Goal: Transaction & Acquisition: Obtain resource

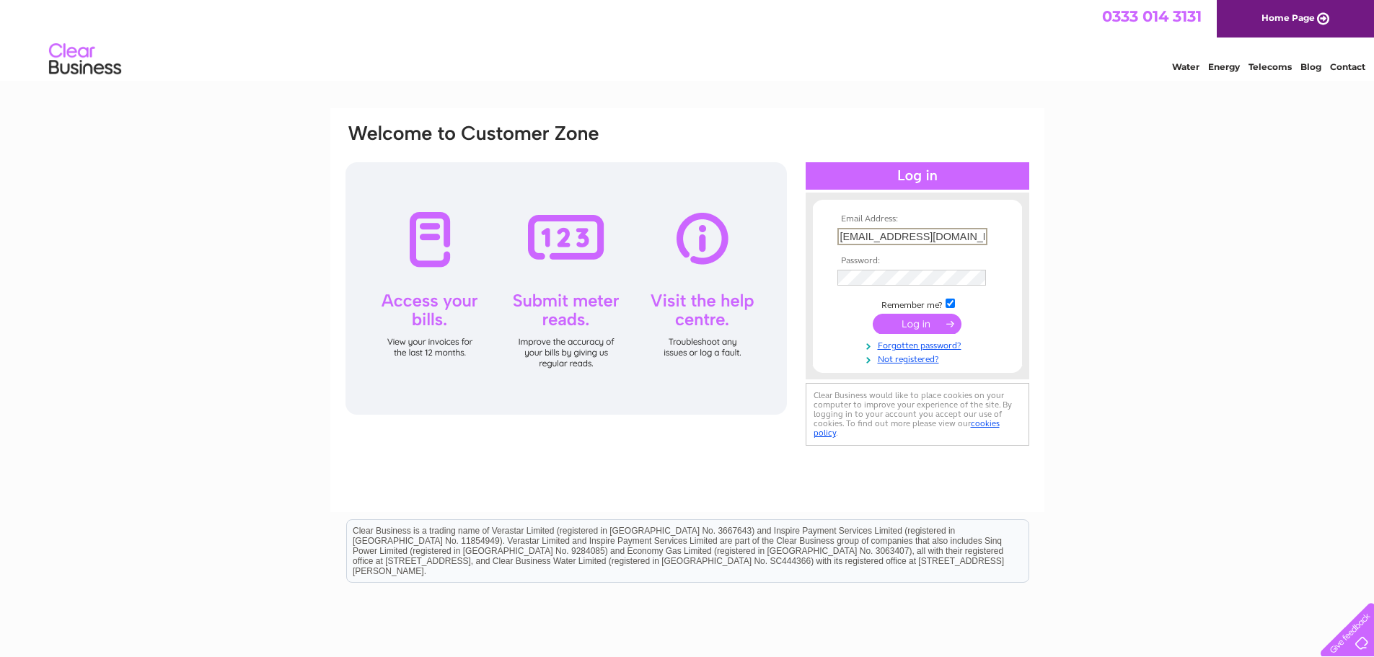
drag, startPoint x: 863, startPoint y: 236, endPoint x: 783, endPoint y: 226, distance: 79.9
click at [783, 226] on div "Email Address: [EMAIL_ADDRESS][DOMAIN_NAME] Password:" at bounding box center [687, 286] width 687 height 327
type input "[PERSON_NAME][EMAIL_ADDRESS][DOMAIN_NAME]"
click at [902, 317] on input "submit" at bounding box center [917, 322] width 89 height 20
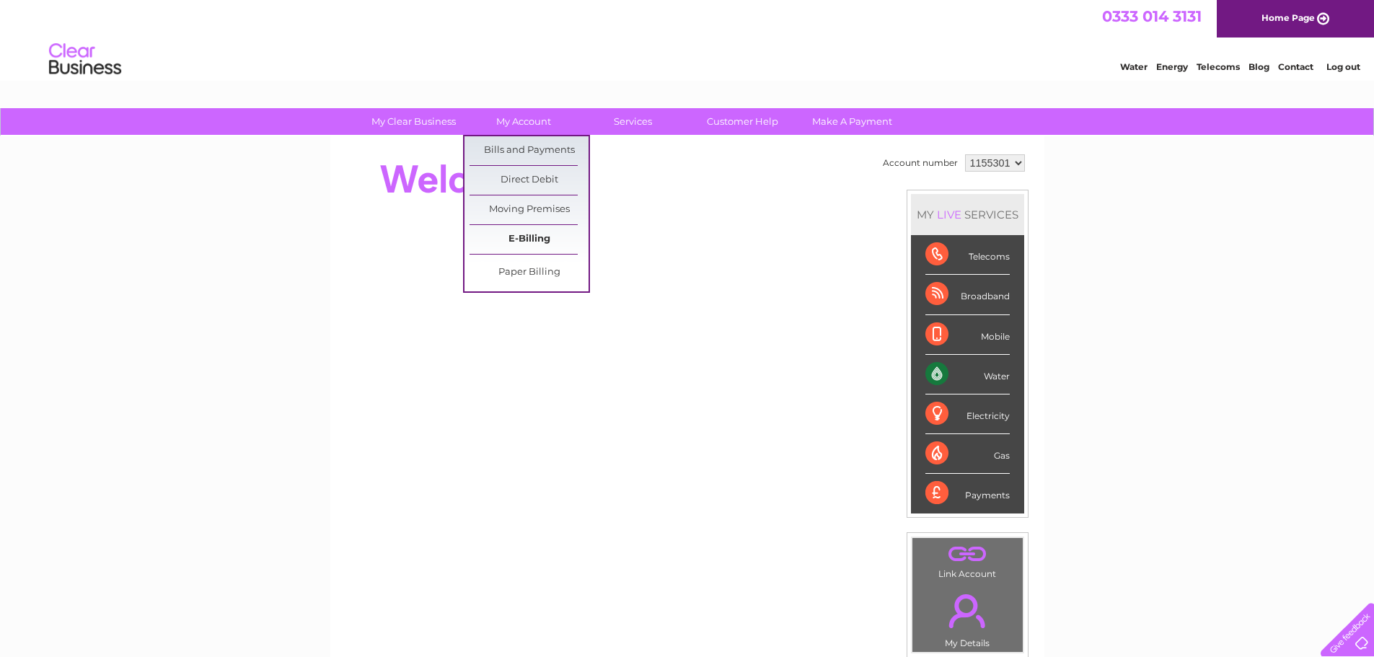
click at [509, 247] on link "E-Billing" at bounding box center [529, 239] width 119 height 29
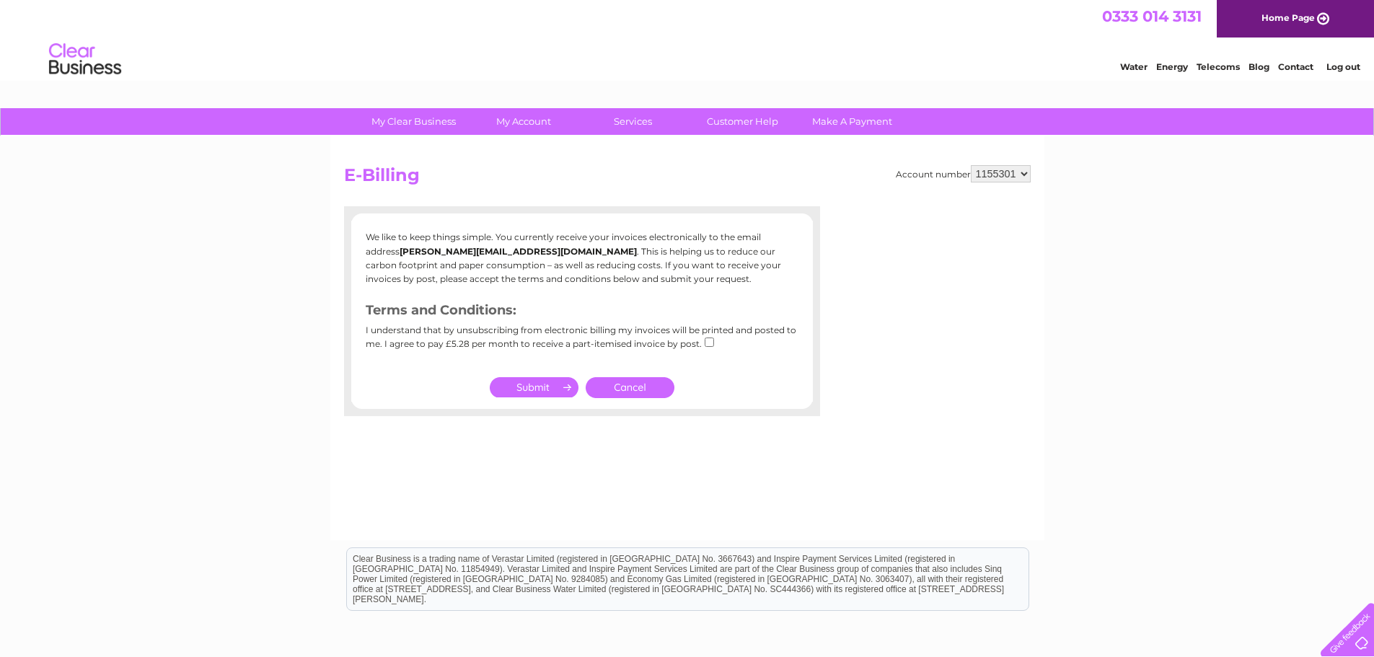
click at [622, 388] on link "Cancel" at bounding box center [630, 387] width 89 height 21
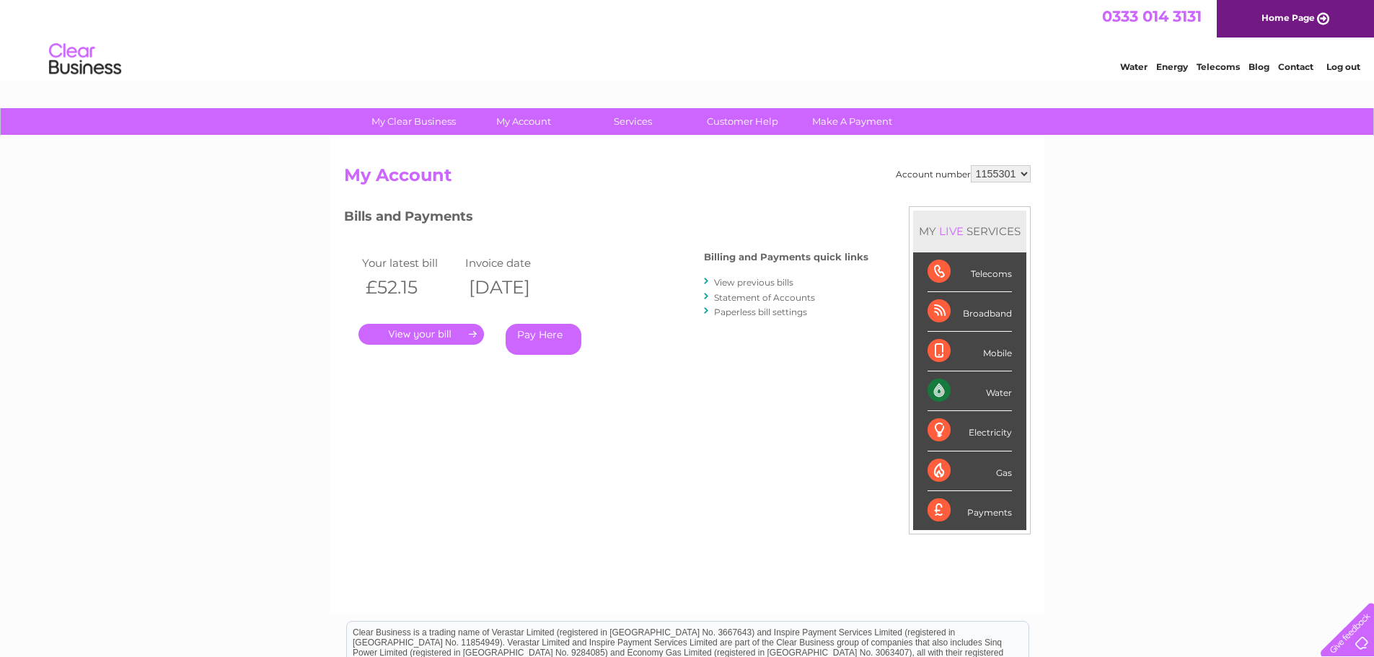
click at [408, 337] on link "." at bounding box center [421, 334] width 126 height 21
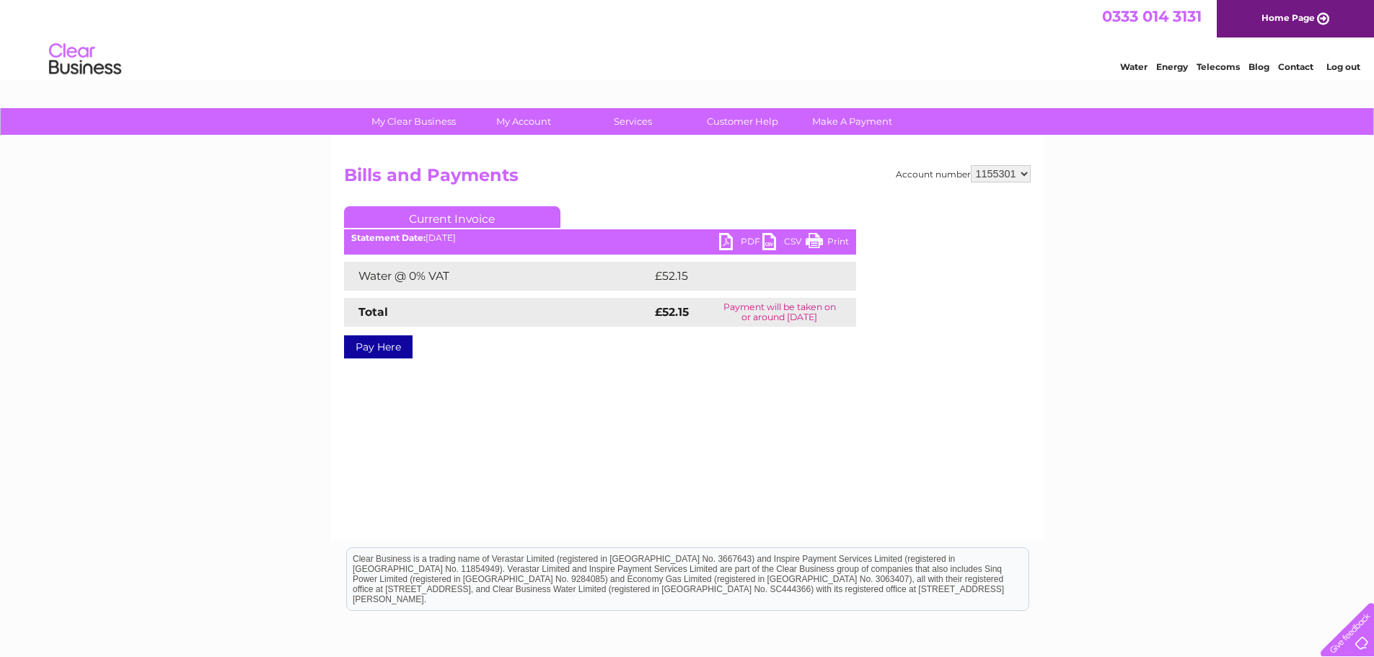
click at [737, 238] on link "PDF" at bounding box center [740, 243] width 43 height 21
